Goal: Task Accomplishment & Management: Complete application form

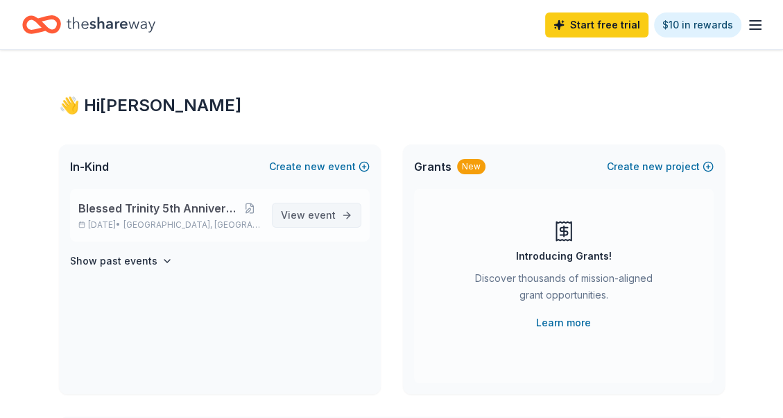
click at [324, 215] on span "event" at bounding box center [322, 215] width 28 height 12
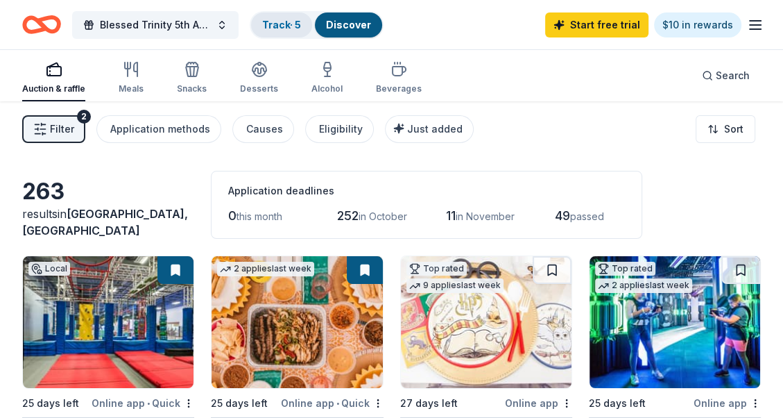
click at [280, 23] on link "Track · 5" at bounding box center [281, 25] width 39 height 12
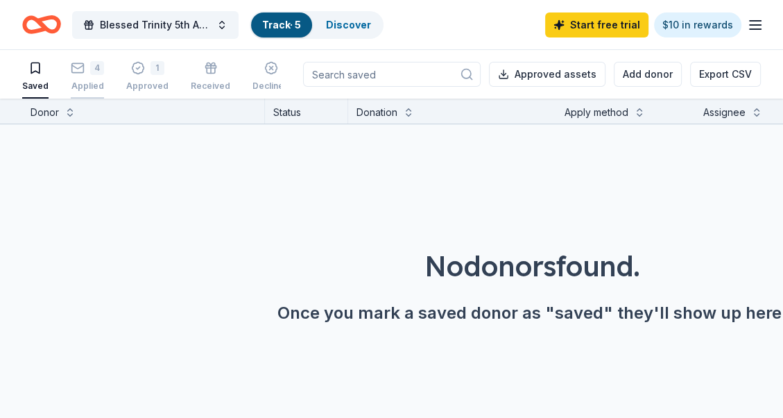
click at [83, 68] on icon "button" at bounding box center [78, 68] width 14 height 14
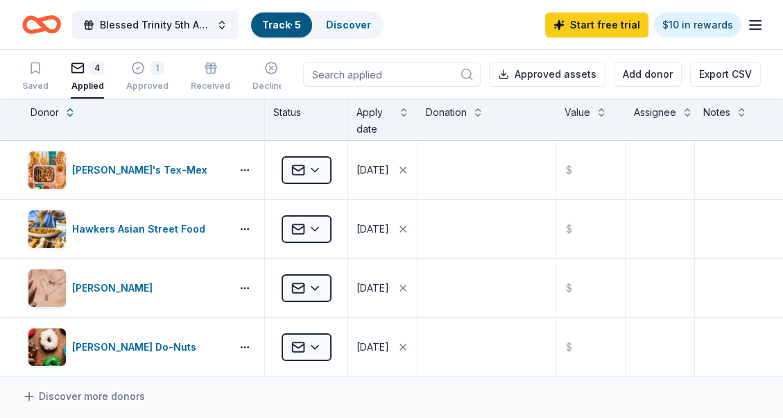
click at [409, 71] on input at bounding box center [392, 74] width 178 height 25
click at [417, 85] on input at bounding box center [392, 74] width 178 height 25
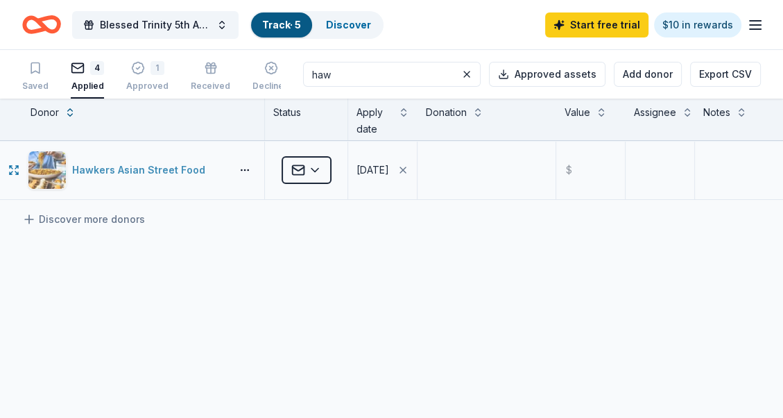
type input "haw"
click at [127, 168] on div "Hawkers Asian Street Food" at bounding box center [141, 170] width 139 height 17
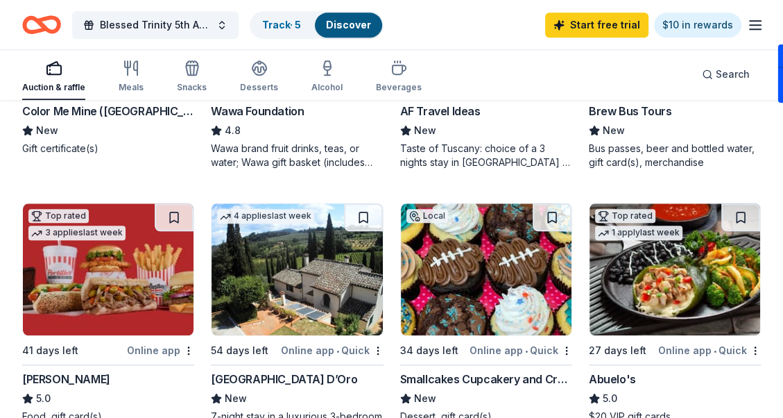
scroll to position [1180, 0]
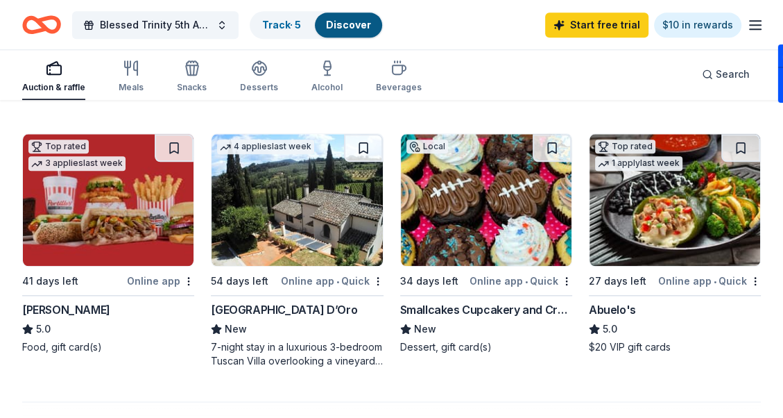
click at [621, 306] on div "Abuelo's" at bounding box center [612, 309] width 47 height 17
click at [280, 24] on link "Track · 5" at bounding box center [281, 25] width 39 height 12
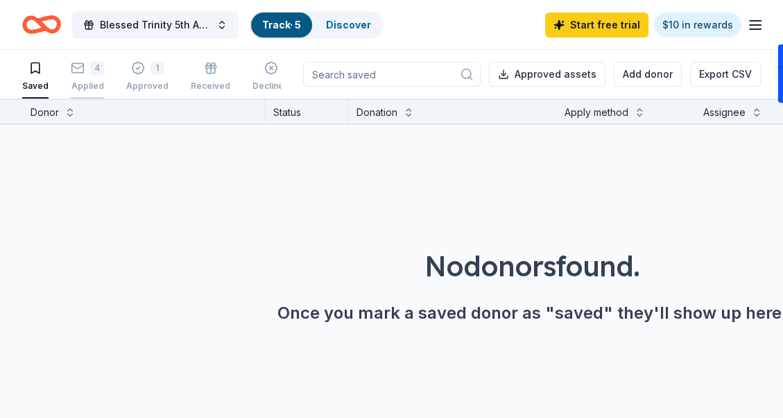
click at [90, 73] on div "4" at bounding box center [97, 68] width 14 height 14
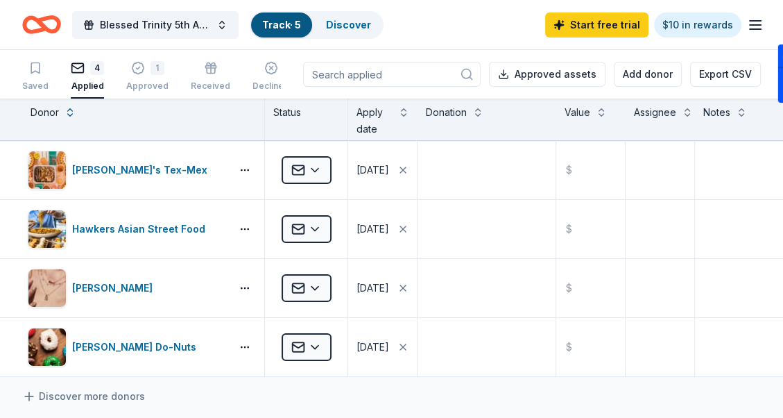
click at [755, 22] on icon "button" at bounding box center [755, 25] width 17 height 17
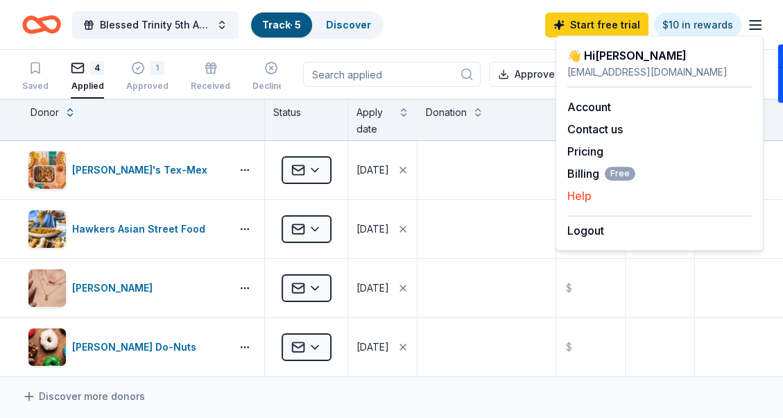
click at [576, 193] on button "Help" at bounding box center [580, 195] width 24 height 17
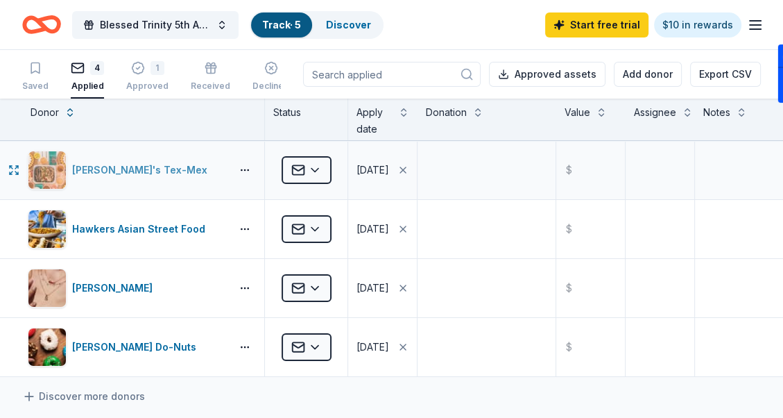
click at [101, 170] on div "[PERSON_NAME]'s Tex-Mex" at bounding box center [142, 170] width 141 height 17
click at [505, 182] on textarea at bounding box center [486, 170] width 135 height 56
click at [590, 165] on input "text" at bounding box center [591, 170] width 66 height 56
click at [590, 166] on input "text" at bounding box center [591, 170] width 66 height 56
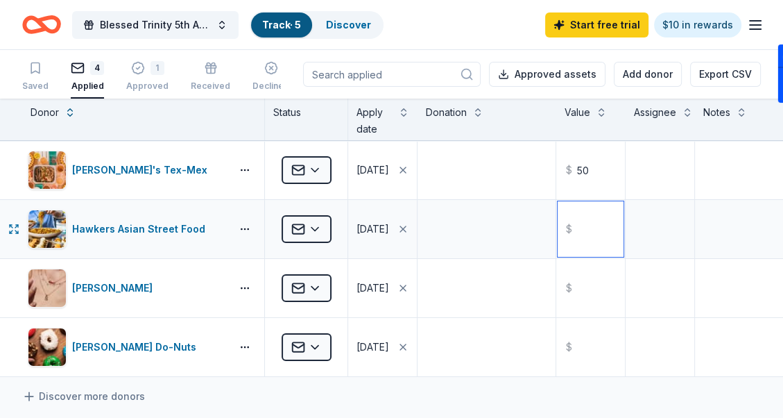
type input "50.00"
click at [588, 230] on input "text" at bounding box center [591, 229] width 66 height 56
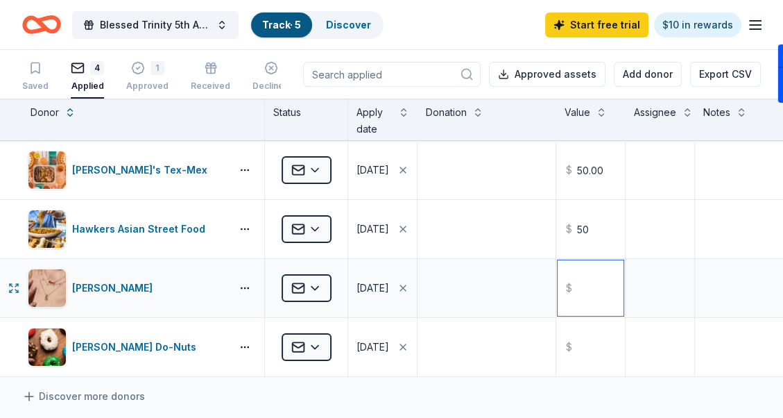
type input "50.00"
click at [593, 284] on input "text" at bounding box center [591, 288] width 66 height 56
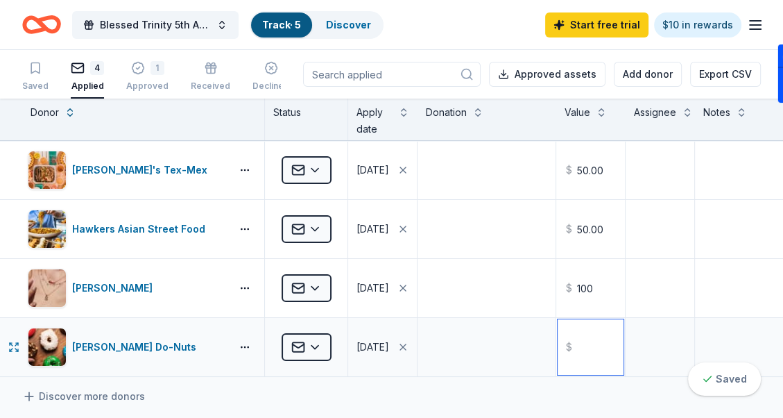
type input "100.00"
click at [591, 349] on input "text" at bounding box center [591, 347] width 66 height 56
type input "50.00"
drag, startPoint x: 499, startPoint y: 352, endPoint x: 494, endPoint y: 359, distance: 8.5
click at [497, 366] on textarea at bounding box center [486, 347] width 135 height 56
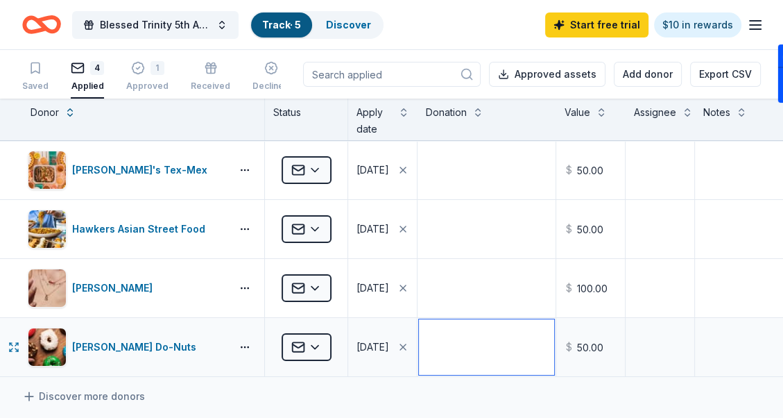
click at [478, 346] on textarea at bounding box center [486, 347] width 135 height 56
type textarea "Gift Certificates"
drag, startPoint x: 577, startPoint y: 346, endPoint x: 575, endPoint y: 359, distance: 13.5
click at [586, 359] on input "50.00" at bounding box center [591, 347] width 66 height 56
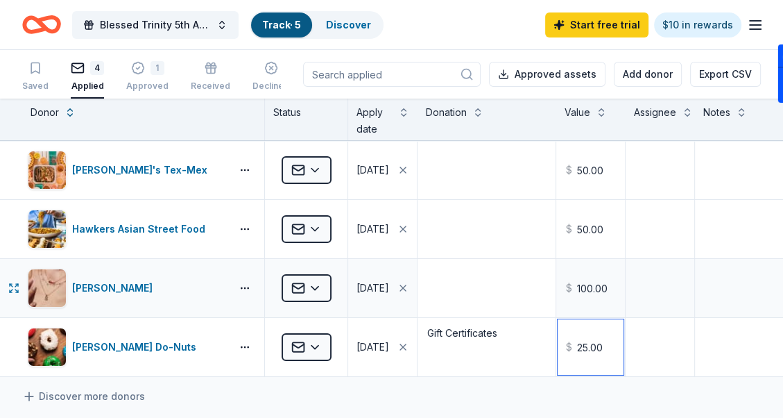
type input "25.00"
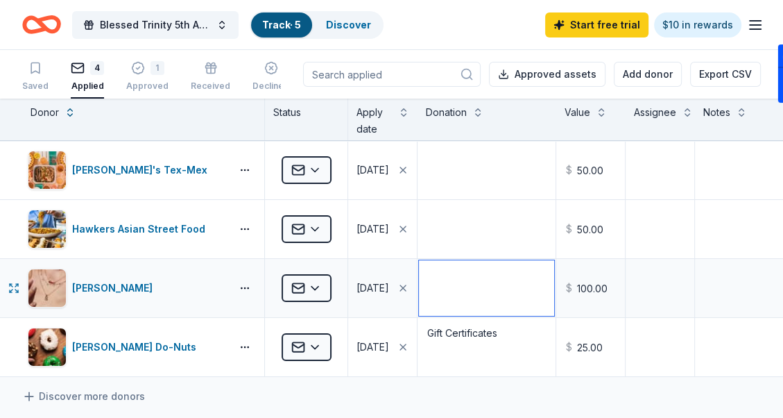
click at [427, 282] on textarea at bounding box center [486, 288] width 135 height 56
type textarea "1 piece of Jewelry"
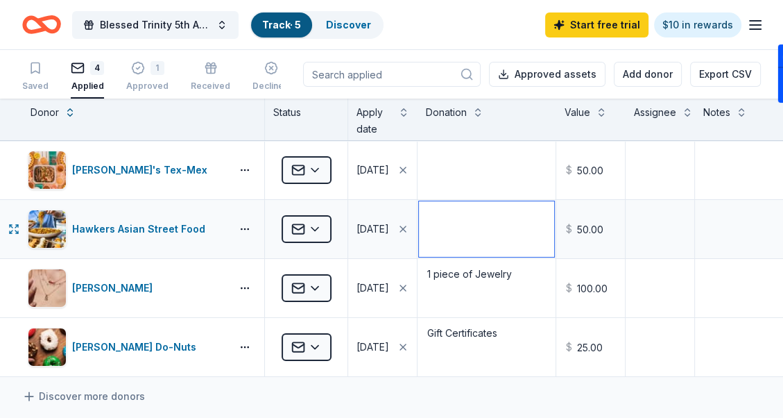
click at [430, 226] on textarea at bounding box center [486, 229] width 135 height 56
type textarea "Gift Certificate"
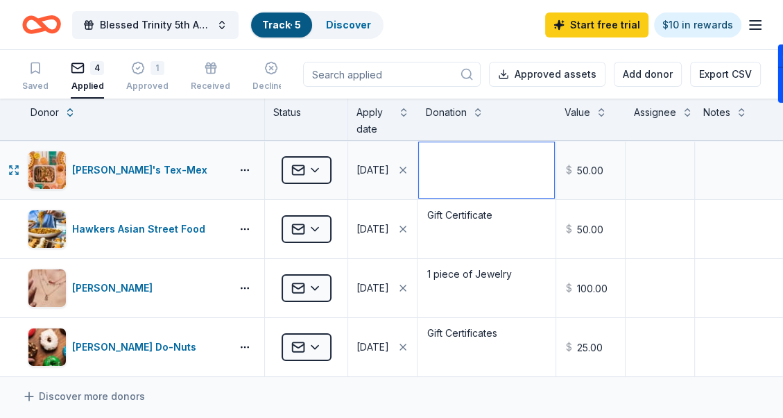
click at [439, 169] on textarea at bounding box center [486, 170] width 135 height 56
type textarea "Gift Cards"
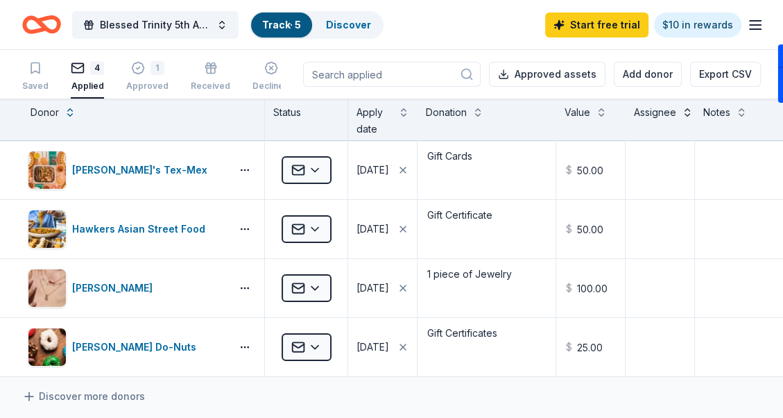
click at [684, 109] on button at bounding box center [687, 111] width 11 height 14
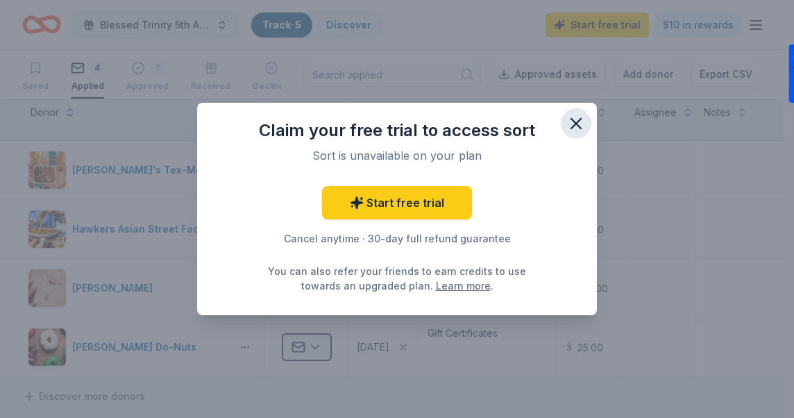
click at [573, 121] on icon "button" at bounding box center [576, 124] width 10 height 10
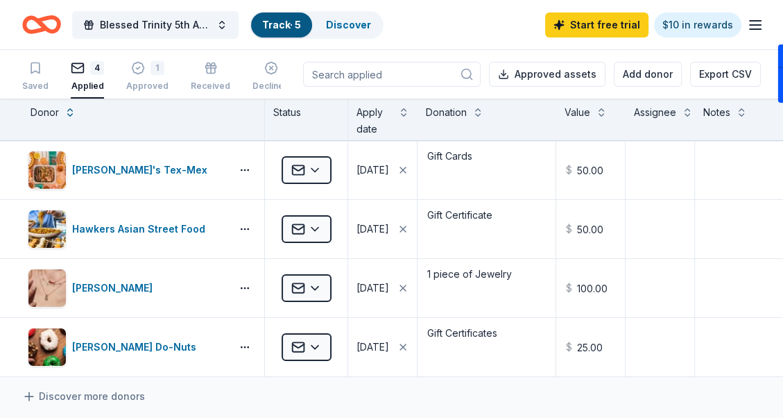
click at [90, 69] on div "4" at bounding box center [97, 68] width 14 height 14
click at [279, 21] on link "Track · 5" at bounding box center [281, 25] width 39 height 12
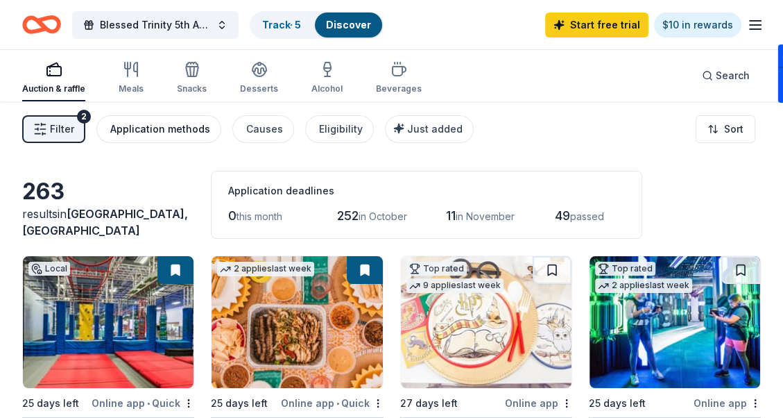
click at [148, 129] on div "Application methods" at bounding box center [160, 129] width 100 height 17
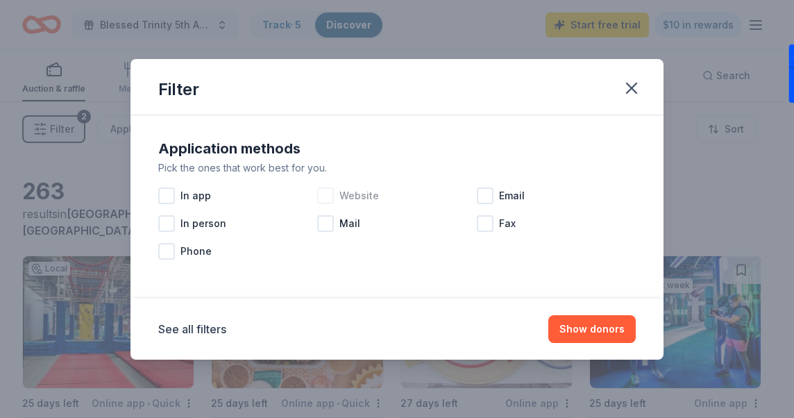
click at [329, 196] on div at bounding box center [325, 195] width 17 height 17
click at [168, 196] on div at bounding box center [166, 195] width 17 height 17
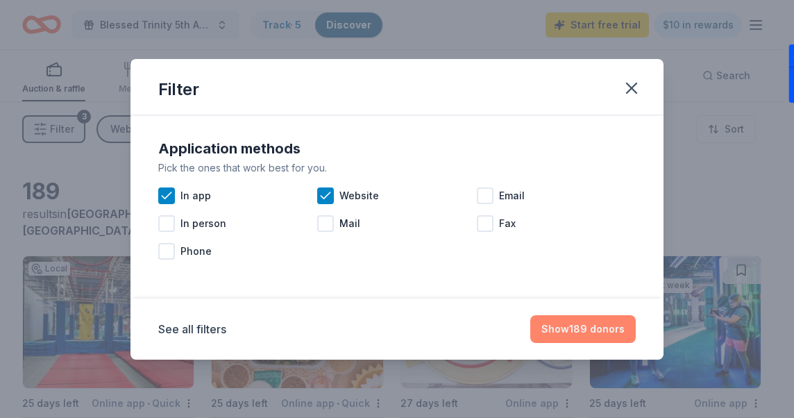
click at [590, 326] on button "Show 189 donors" at bounding box center [582, 329] width 105 height 28
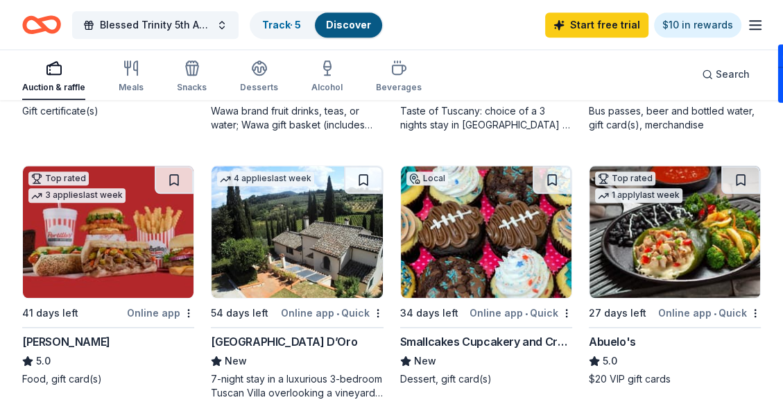
scroll to position [1180, 0]
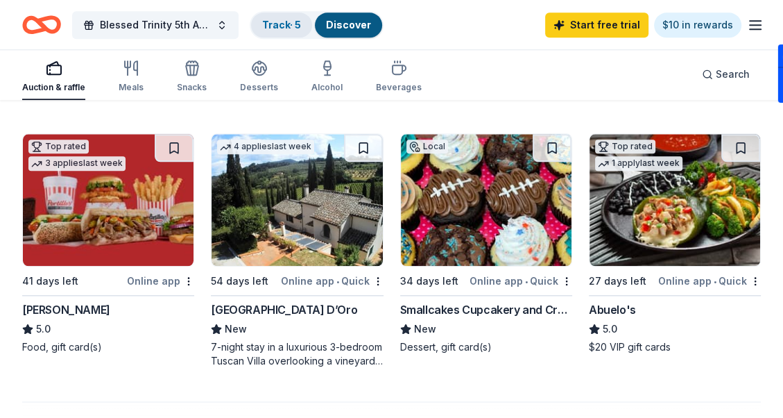
click at [273, 19] on link "Track · 5" at bounding box center [281, 25] width 39 height 12
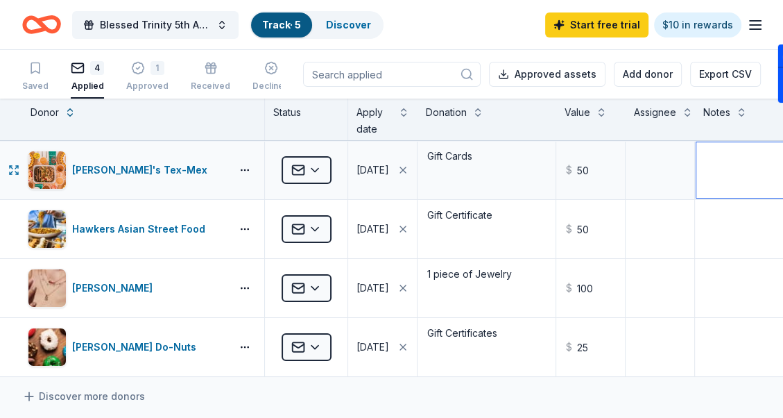
click at [741, 159] on textarea at bounding box center [765, 170] width 136 height 56
click at [177, 21] on span "Blessed Trinity 5th Anniversary Bingo" at bounding box center [155, 25] width 111 height 17
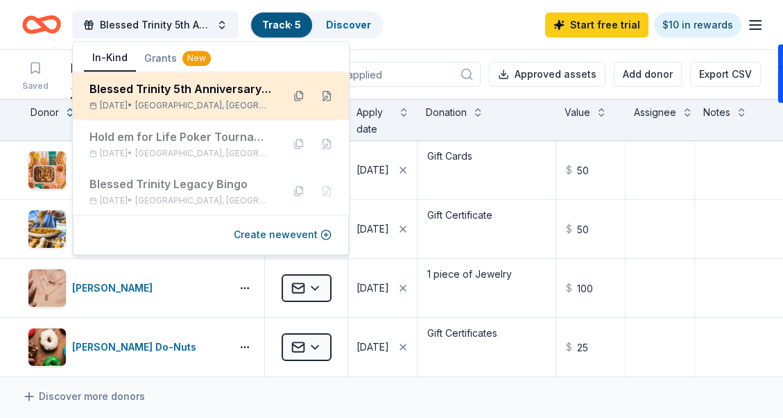
click at [170, 93] on div "Blessed Trinity 5th Anniversary Bingo" at bounding box center [181, 88] width 182 height 17
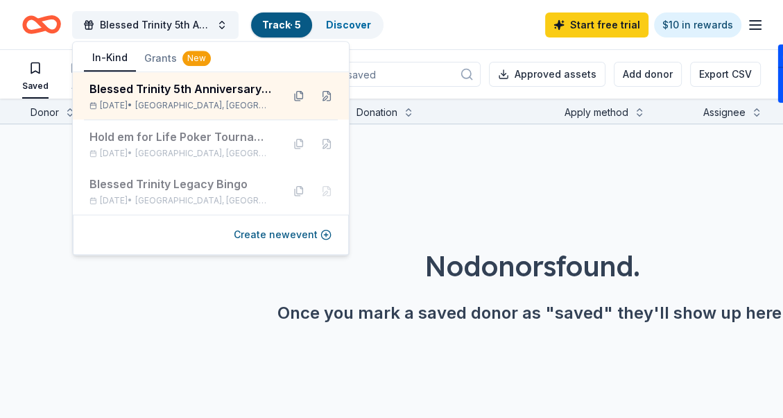
click at [483, 22] on div "Blessed Trinity 5th Anniversary Bingo Track · 5 Discover Start free trial $10 i…" at bounding box center [391, 24] width 739 height 33
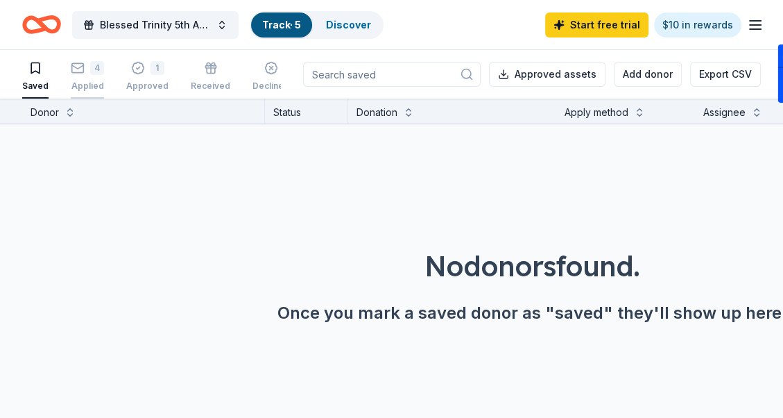
click at [90, 68] on div "4" at bounding box center [97, 68] width 14 height 14
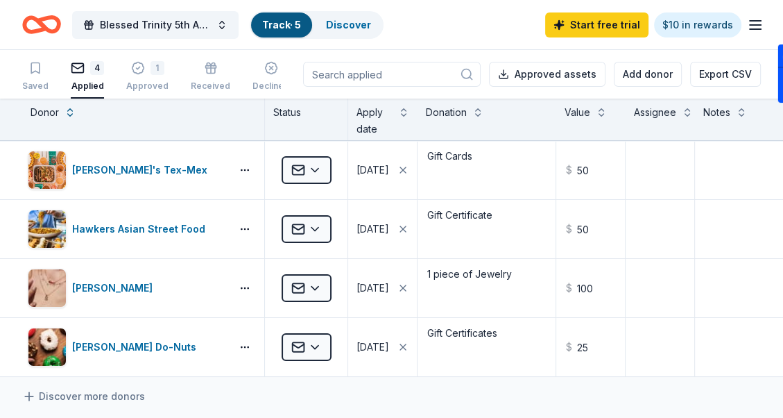
click at [754, 21] on line "button" at bounding box center [755, 21] width 11 height 0
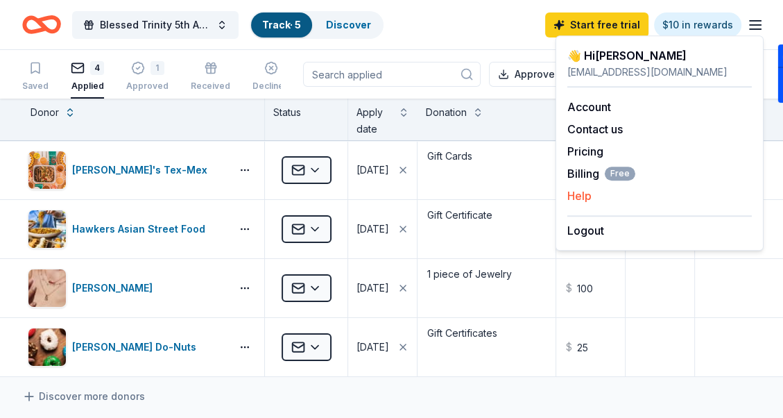
click at [577, 196] on button "Help" at bounding box center [580, 195] width 24 height 17
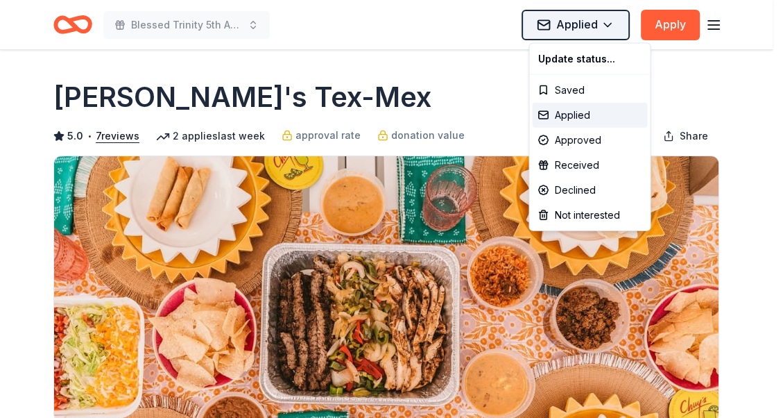
click at [577, 20] on html "Blessed Trinity 5th Anniversary Bingo Applied Apply Due in 25 days Share Chuy's…" at bounding box center [391, 209] width 783 height 418
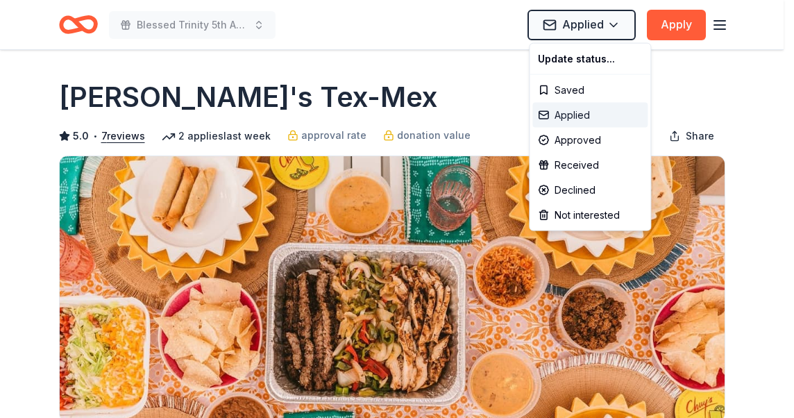
click at [570, 114] on div "Applied" at bounding box center [589, 115] width 115 height 25
